Goal: Information Seeking & Learning: Learn about a topic

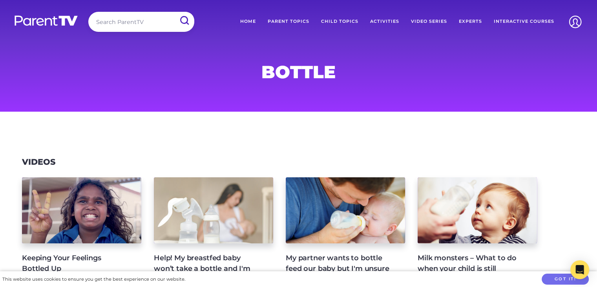
drag, startPoint x: 152, startPoint y: 27, endPoint x: 167, endPoint y: 24, distance: 15.6
click at [152, 27] on input "search" at bounding box center [141, 22] width 106 height 20
type input "hygiene"
click at [174, 12] on input "submit" at bounding box center [184, 21] width 20 height 18
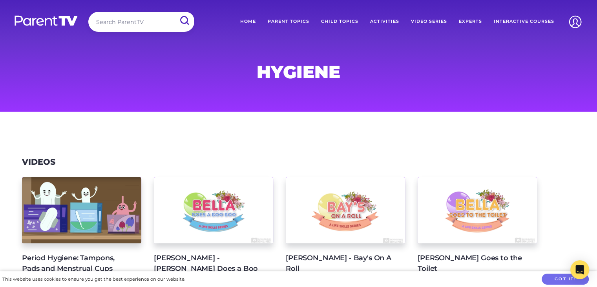
click at [258, 24] on link "Home" at bounding box center [247, 22] width 27 height 20
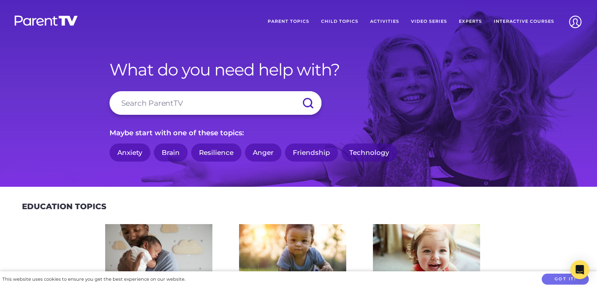
click at [187, 97] on input "search" at bounding box center [216, 103] width 212 height 24
type input "mental health"
click at [294, 91] on input "submit" at bounding box center [307, 103] width 27 height 24
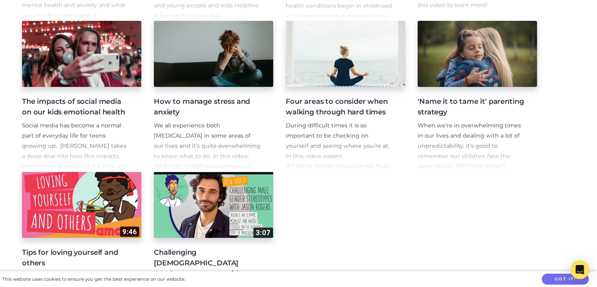
scroll to position [353, 0]
